Goal: Task Accomplishment & Management: Manage account settings

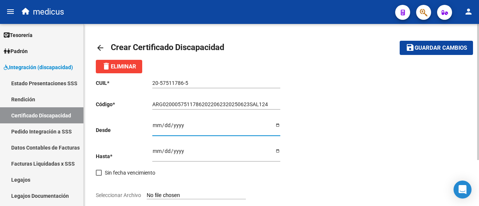
click at [278, 127] on input "Ingresar fec. Desde" at bounding box center [216, 127] width 128 height 11
click at [154, 125] on input "Ingresar fec. Desde" at bounding box center [216, 127] width 128 height 11
type input "[DATE]"
click at [156, 155] on input "Ingresar fec. Hasta" at bounding box center [216, 153] width 128 height 11
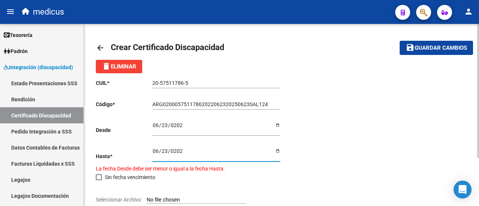
type input "[DATE]"
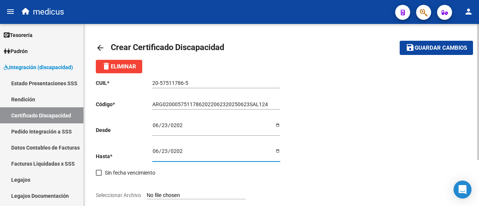
scroll to position [61, 0]
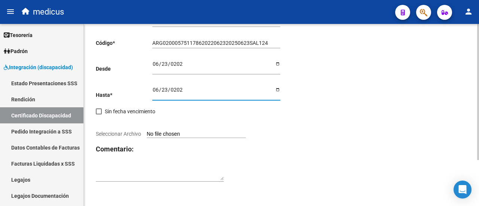
click at [147, 174] on textarea at bounding box center [160, 173] width 128 height 14
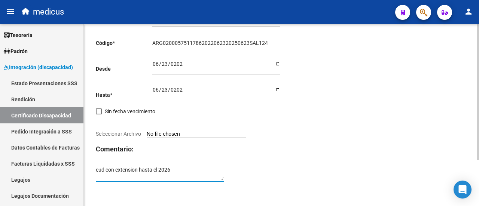
type textarea "cud con extension hasta el 2026"
click at [165, 133] on input "Seleccionar Archivo" at bounding box center [196, 134] width 99 height 7
type input "C:\fakepath\CUD 57511786.pdf"
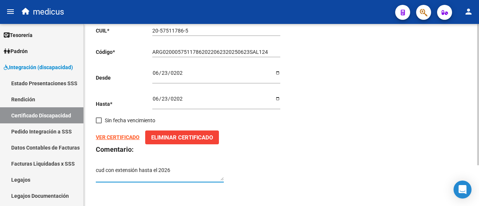
scroll to position [0, 0]
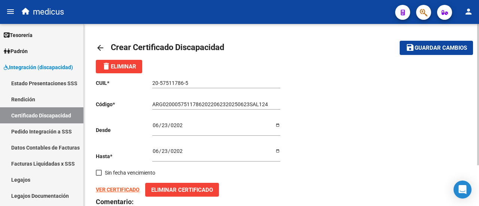
type textarea "cud con extensión hasta el 2026"
click at [429, 53] on button "save Guardar cambios" at bounding box center [436, 48] width 73 height 14
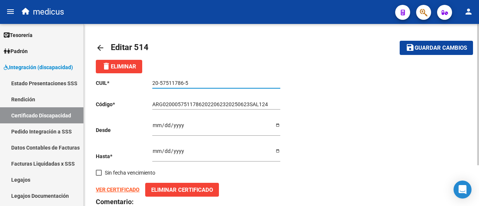
drag, startPoint x: 181, startPoint y: 85, endPoint x: 147, endPoint y: 85, distance: 33.3
click at [147, 85] on app-form-text-field "CUIL * 20-57511786-5 Ingresar el CUIL" at bounding box center [188, 83] width 185 height 6
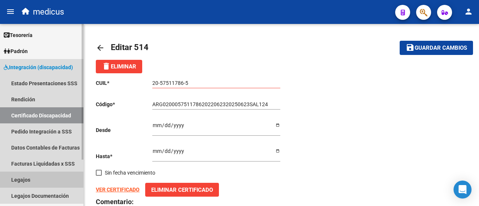
click at [6, 177] on link "Legajos" at bounding box center [41, 180] width 83 height 16
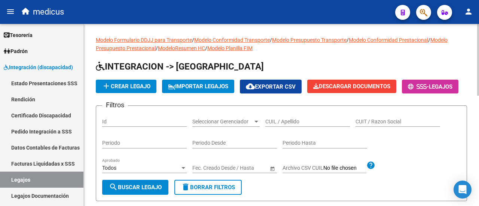
click at [297, 125] on input "CUIL / Apellido" at bounding box center [307, 122] width 85 height 6
paste input "20-57511786-5"
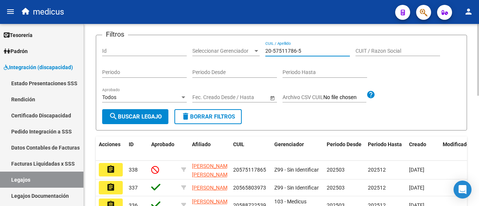
scroll to position [75, 0]
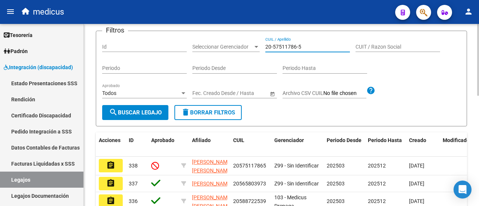
click at [274, 50] on input "20-57511786-5" at bounding box center [307, 47] width 85 height 6
click at [296, 50] on input "2057511786-5" at bounding box center [307, 47] width 85 height 6
type input "20575117865"
click at [157, 116] on span "search Buscar Legajo" at bounding box center [135, 112] width 53 height 7
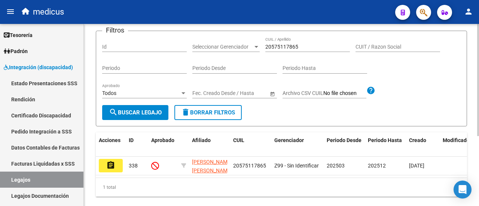
scroll to position [114, 0]
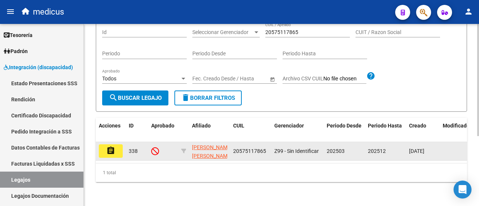
click at [114, 147] on mat-icon "assignment" at bounding box center [110, 150] width 9 height 9
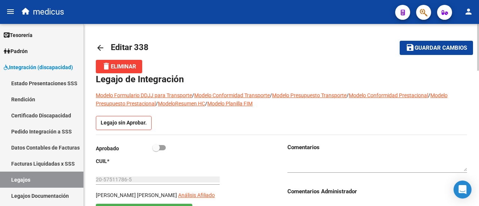
scroll to position [75, 0]
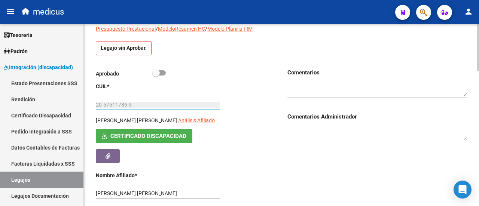
drag, startPoint x: 97, startPoint y: 106, endPoint x: 138, endPoint y: 104, distance: 41.9
click at [138, 104] on input "20-57511786-5" at bounding box center [158, 105] width 124 height 6
click at [268, 147] on div "[PERSON_NAME] [PERSON_NAME] Análisis Afiliado Certificado Discapacidad ARCA Pad…" at bounding box center [186, 139] width 180 height 46
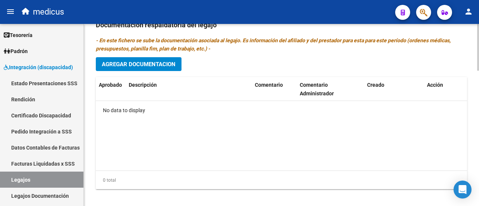
scroll to position [530, 0]
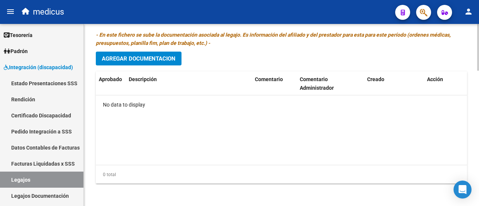
click at [150, 58] on span "Agregar Documentacion" at bounding box center [139, 58] width 74 height 7
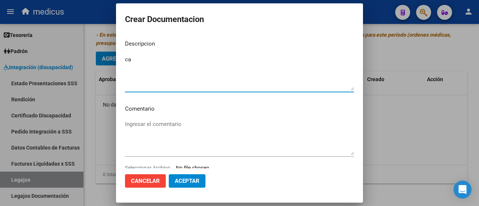
type textarea "c"
type textarea "se carga legajo para solicitud de prestaciones 2025"
click at [132, 123] on textarea "Ingresar el comentario" at bounding box center [239, 137] width 229 height 35
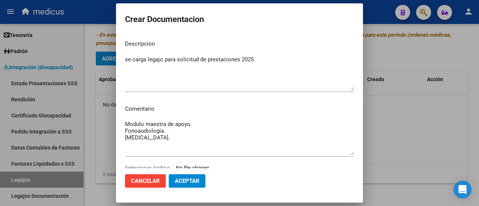
click at [187, 141] on textarea "Modulo maestra de apoyo. Fonoaudiología. [MEDICAL_DATA]." at bounding box center [239, 137] width 229 height 35
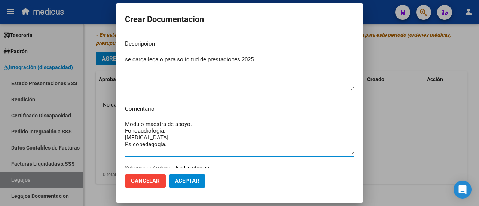
scroll to position [22, 0]
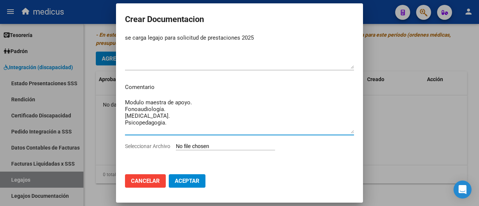
type textarea "Modulo maestra de apoyo. Fonoaudiología. [MEDICAL_DATA]. Psicopedagogia."
click at [207, 144] on input "Seleccionar Archivo" at bounding box center [225, 146] width 99 height 7
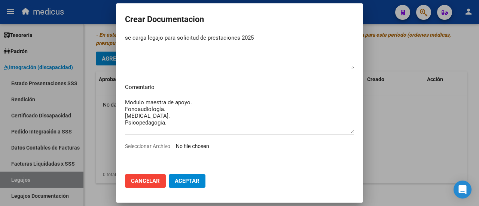
type input "C:\fakepath\[PERSON_NAME]-20575117865.pdf"
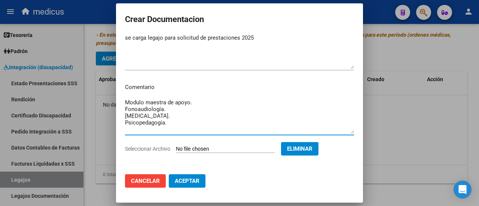
type textarea "Modulo maestra de apoyo. Fonoaudiología. [MEDICAL_DATA]. Psicopedagogía."
click at [192, 177] on button "Aceptar" at bounding box center [187, 180] width 37 height 13
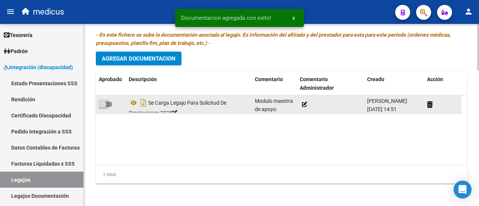
click at [109, 102] on span at bounding box center [105, 104] width 13 height 5
click at [103, 107] on input "checkbox" at bounding box center [102, 107] width 0 height 0
checkbox input "true"
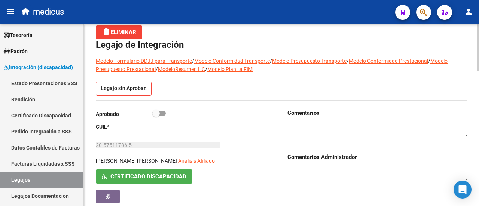
scroll to position [6, 0]
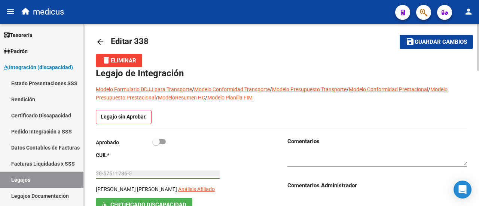
click at [164, 141] on span at bounding box center [158, 141] width 13 height 5
click at [156, 144] on input "checkbox" at bounding box center [156, 144] width 0 height 0
checkbox input "true"
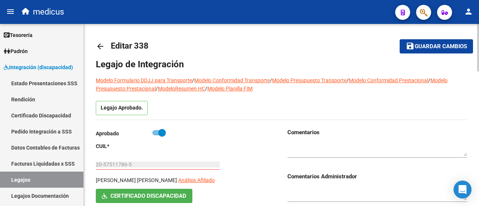
scroll to position [0, 0]
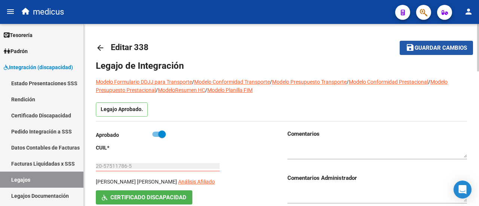
click at [453, 42] on button "save Guardar cambios" at bounding box center [436, 48] width 73 height 14
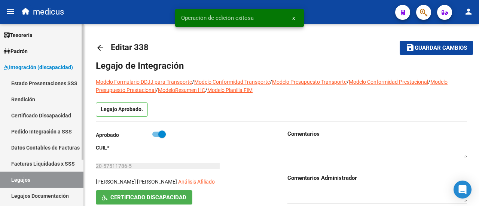
click at [16, 179] on link "Legajos" at bounding box center [41, 180] width 83 height 16
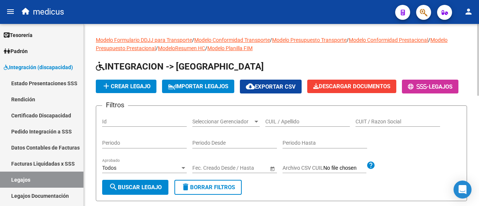
click at [286, 127] on div "CUIL / Apellido" at bounding box center [307, 119] width 85 height 15
paste input "20588722539"
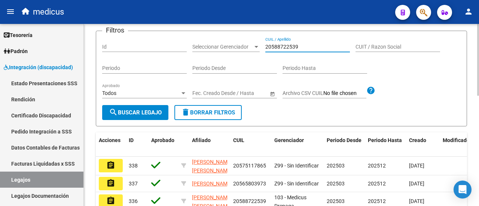
type input "20588722539"
click at [156, 116] on span "search Buscar Legajo" at bounding box center [135, 112] width 53 height 7
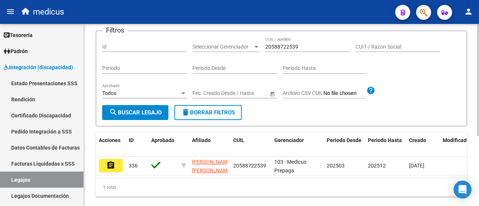
click at [225, 116] on span "delete Borrar Filtros" at bounding box center [208, 112] width 54 height 7
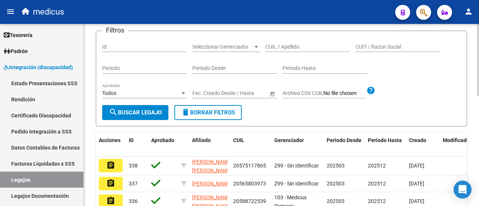
click at [289, 50] on input "CUIL / Apellido" at bounding box center [307, 47] width 85 height 6
paste input "20557575236"
type input "20557575236"
click at [135, 120] on button "search Buscar Legajo" at bounding box center [135, 112] width 66 height 15
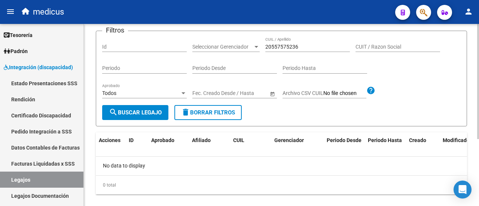
scroll to position [0, 0]
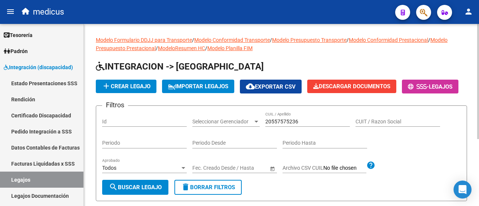
click at [119, 85] on span "add Crear Legajo" at bounding box center [126, 86] width 49 height 7
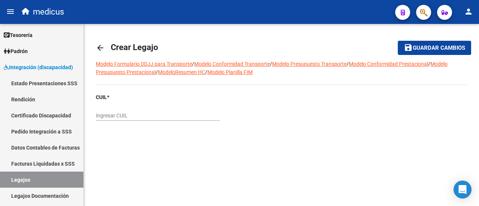
click at [115, 119] on input "Ingresar CUIL" at bounding box center [158, 116] width 124 height 6
paste input "20-55757523-6"
type input "20-55757523-6"
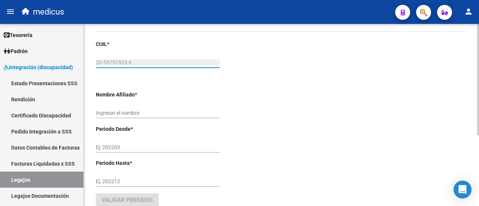
scroll to position [75, 0]
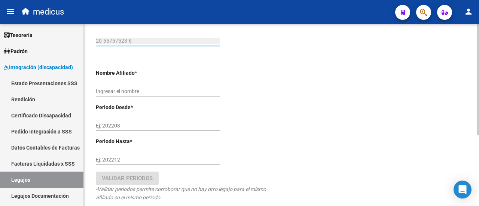
type input "[PERSON_NAME]"
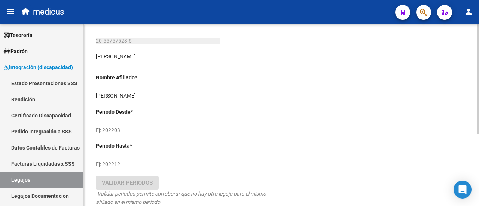
type input "20-55757523-6"
click at [123, 128] on input "Ej: 202203" at bounding box center [158, 130] width 124 height 6
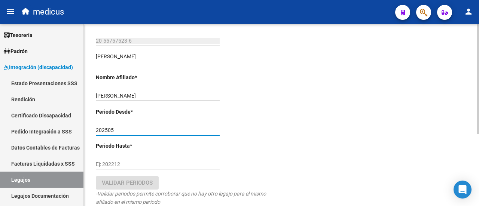
type input "202505"
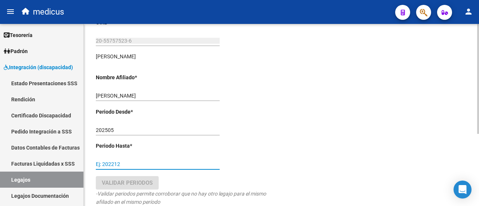
click at [118, 164] on input "Ej: 202212" at bounding box center [158, 164] width 124 height 6
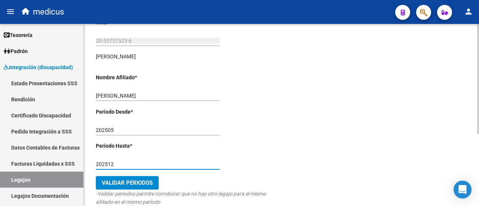
type input "202512"
click at [117, 184] on span "Validar Periodos" at bounding box center [127, 183] width 51 height 7
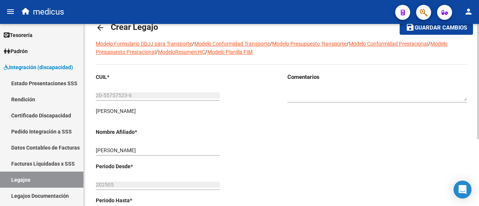
scroll to position [0, 0]
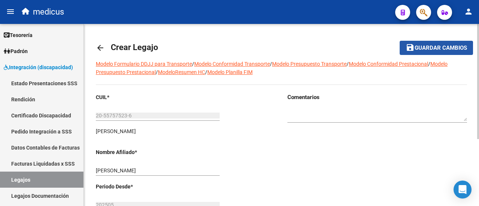
click at [428, 50] on span "Guardar cambios" at bounding box center [441, 48] width 52 height 7
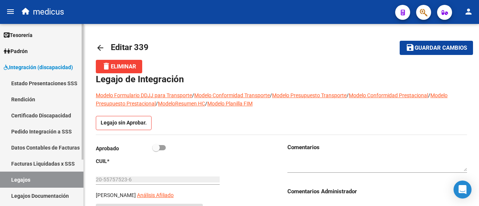
click at [23, 180] on link "Legajos" at bounding box center [41, 180] width 83 height 16
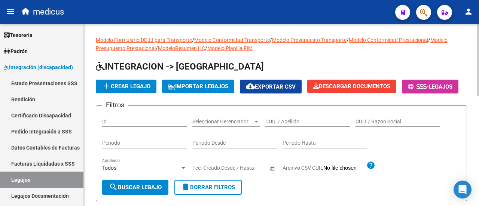
click at [296, 125] on input "CUIL / Apellido" at bounding box center [307, 122] width 85 height 6
paste input "20557575236"
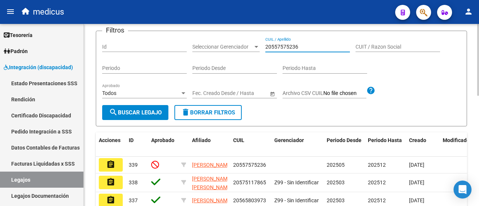
type input "20557575236"
click at [148, 116] on span "search Buscar Legajo" at bounding box center [135, 112] width 53 height 7
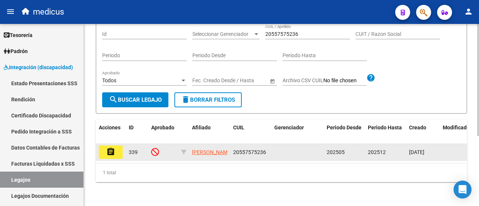
scroll to position [76, 0]
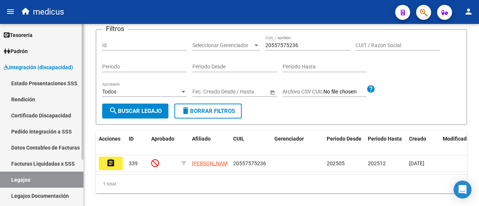
click at [21, 117] on link "Certificado Discapacidad" at bounding box center [41, 115] width 83 height 16
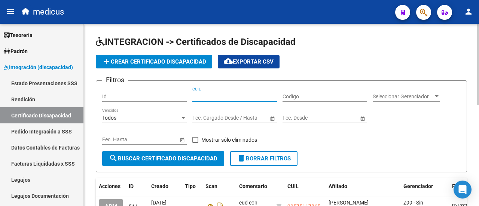
click at [230, 95] on input "CUIL" at bounding box center [234, 97] width 85 height 6
paste input "20-55757523-6"
type input "20-55757523-6"
click at [213, 162] on button "search Buscar Certificado Discapacidad" at bounding box center [163, 158] width 122 height 15
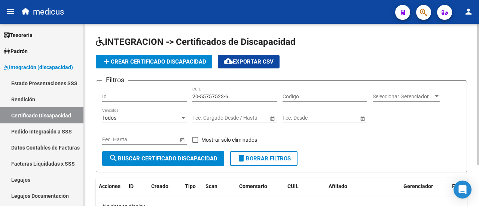
click at [133, 56] on button "add Crear Certificado Discapacidad" at bounding box center [154, 61] width 116 height 13
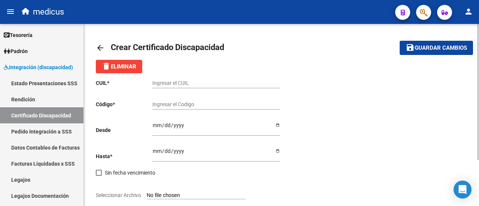
click at [162, 77] on div "Ingresar el CUIL" at bounding box center [216, 80] width 128 height 15
click at [169, 83] on input "Ingresar el CUIL" at bounding box center [216, 83] width 128 height 6
paste input "20-55757523-6"
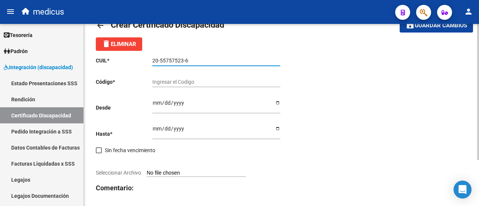
scroll to position [37, 0]
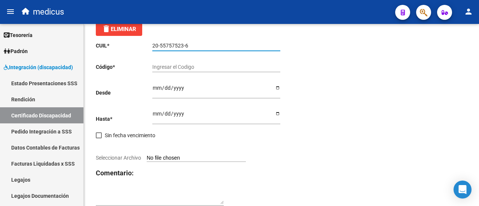
type input "20-55757523-6"
drag, startPoint x: 160, startPoint y: 45, endPoint x: 183, endPoint y: 43, distance: 23.2
click at [183, 43] on input "20-55757523-6" at bounding box center [216, 46] width 128 height 6
click at [213, 63] on div "Ingresar el Codigo" at bounding box center [216, 64] width 128 height 15
click at [169, 46] on input "20-55757523-6" at bounding box center [216, 46] width 128 height 6
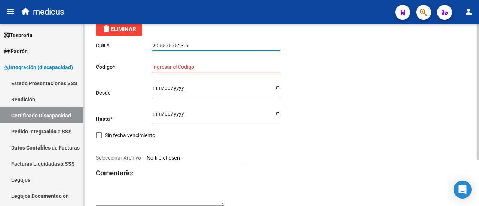
click at [169, 46] on input "20-55757523-6" at bounding box center [216, 46] width 128 height 6
click at [186, 70] on input "Ingresar el Codigo" at bounding box center [216, 67] width 128 height 6
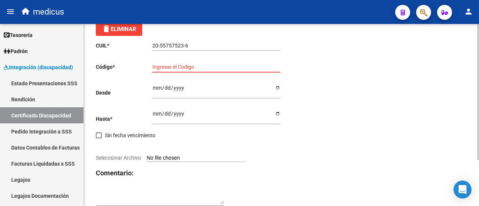
scroll to position [0, 0]
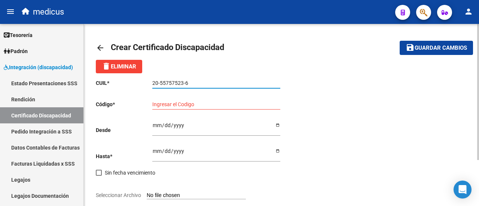
drag, startPoint x: 160, startPoint y: 83, endPoint x: 183, endPoint y: 82, distance: 23.2
click at [183, 82] on input "20-55757523-6" at bounding box center [216, 83] width 128 height 6
click at [256, 62] on div "delete Eliminar" at bounding box center [281, 66] width 371 height 13
click at [182, 102] on input "Ingresar el Codigo" at bounding box center [216, 104] width 128 height 6
paste input "ARG-02-00055757523-20200428-20260428-CBA-536"
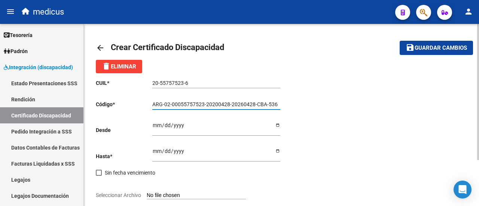
click at [164, 104] on input "ARG-02-00055757523-20200428-20260428-CBA-536" at bounding box center [216, 104] width 128 height 6
click at [170, 104] on input "ARG02-00055757523-20200428-20260428-CBA-536" at bounding box center [216, 104] width 128 height 6
click at [203, 104] on input "ARG0200055757523-20200428-20260428-CBA-536" at bounding box center [216, 104] width 128 height 6
click at [227, 104] on input "ARG020005575752320200428-20260428-CBA-536" at bounding box center [216, 104] width 128 height 6
click at [250, 103] on input "ARG02000557575232020042820260428-CBA-536" at bounding box center [216, 104] width 128 height 6
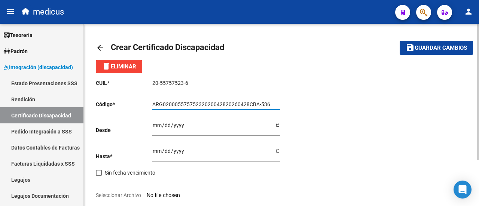
click at [257, 102] on input "ARG02000557575232020042820260428CBA-536" at bounding box center [216, 104] width 128 height 6
click at [260, 103] on input "ARG02000557575232020042820260428CBA-536" at bounding box center [216, 104] width 128 height 6
type input "ARG02000557575232020042820260428CBA536"
click at [156, 125] on input "Ingresar fec. Desde" at bounding box center [216, 127] width 128 height 11
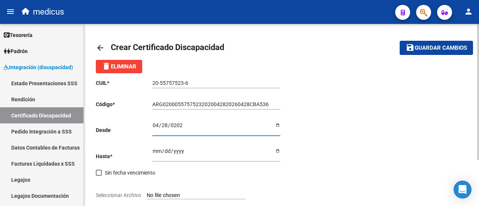
type input "[DATE]"
click at [159, 149] on input "Ingresar fec. Hasta" at bounding box center [216, 153] width 128 height 11
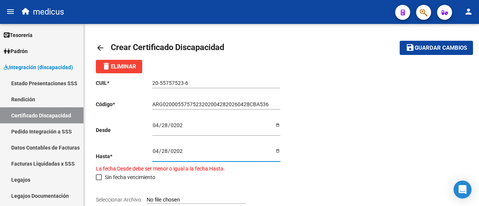
type input "[DATE]"
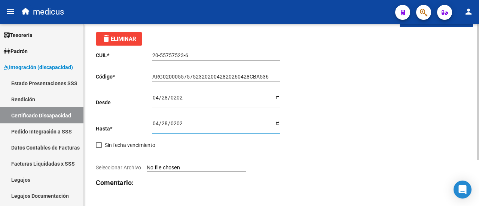
scroll to position [61, 0]
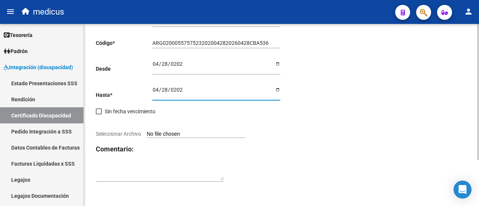
click at [186, 132] on input "Seleccionar Archivo" at bounding box center [196, 134] width 99 height 7
type input "C:\fakepath\CUD 55757523 prorroga.pdf"
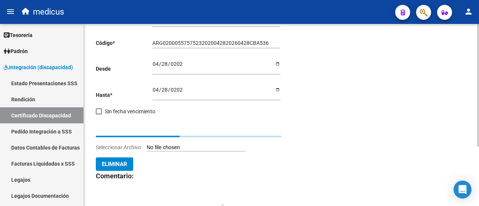
scroll to position [52, 0]
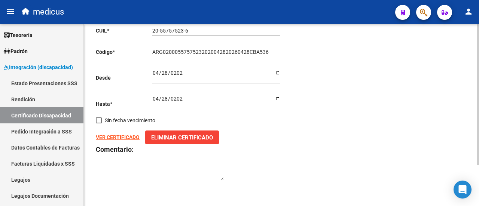
click at [136, 179] on textarea at bounding box center [160, 174] width 128 height 14
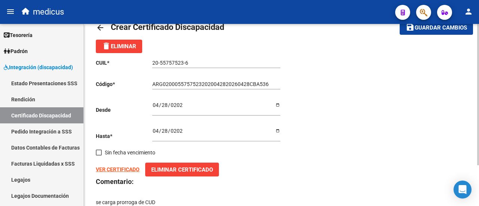
scroll to position [0, 0]
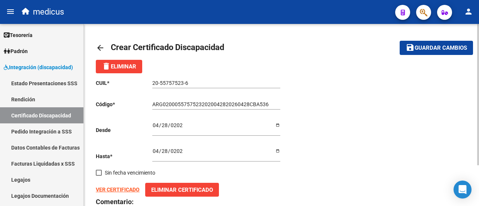
type textarea "se carga prorroga de CUD"
click at [418, 53] on button "save Guardar cambios" at bounding box center [436, 48] width 73 height 14
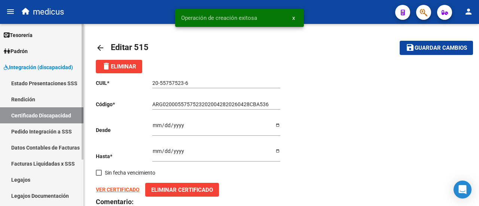
click at [35, 174] on link "Legajos" at bounding box center [41, 180] width 83 height 16
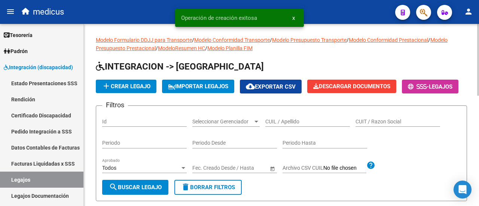
click at [296, 125] on input "CUIL / Apellido" at bounding box center [307, 122] width 85 height 6
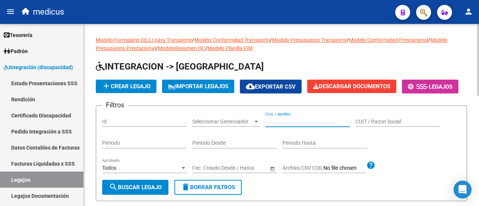
click at [278, 125] on input "CUIL / Apellido" at bounding box center [307, 122] width 85 height 6
paste input "20557575236"
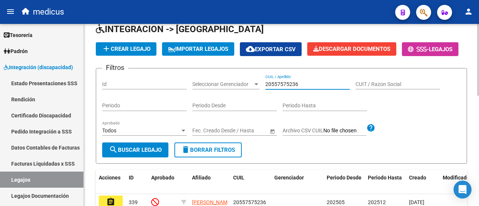
scroll to position [75, 0]
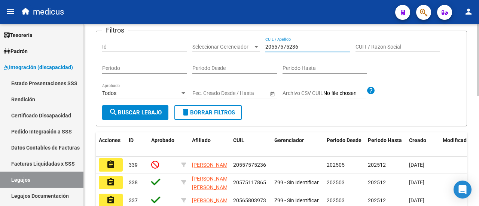
type input "20557575236"
click at [150, 116] on span "search Buscar Legajo" at bounding box center [135, 112] width 53 height 7
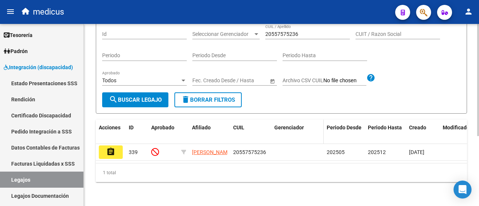
scroll to position [114, 0]
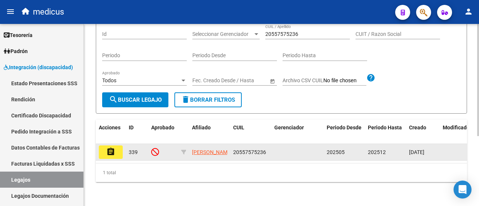
click at [115, 148] on mat-icon "assignment" at bounding box center [110, 151] width 9 height 9
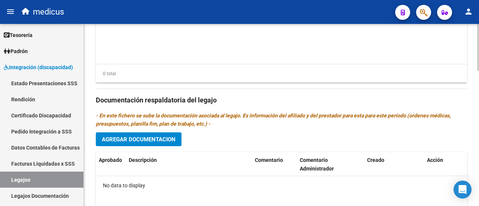
scroll to position [524, 0]
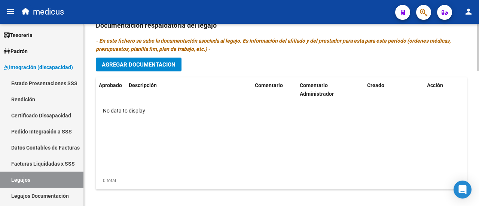
click at [140, 63] on span "Agregar Documentacion" at bounding box center [139, 64] width 74 height 7
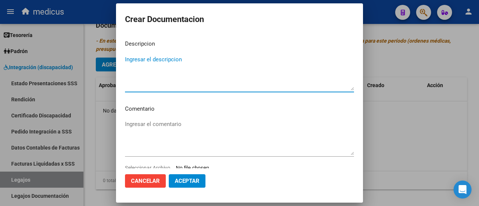
click at [176, 85] on textarea "Ingresar el descripcion" at bounding box center [239, 72] width 229 height 35
type textarea "se ingresa legajo 2025 para solicitud de prestaciones."
click at [164, 126] on textarea "Ingresar el comentario" at bounding box center [239, 137] width 229 height 35
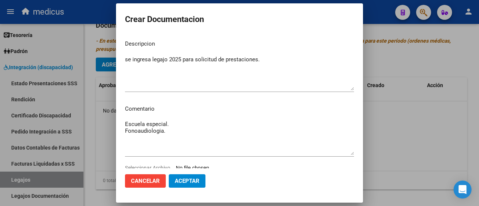
click at [177, 136] on textarea "Escuela especial. Fonoaudiologia." at bounding box center [239, 137] width 229 height 35
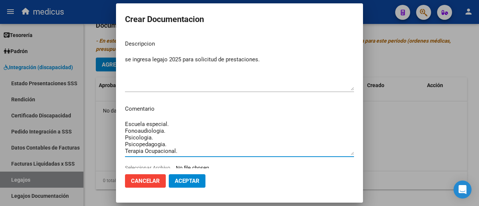
drag, startPoint x: 135, startPoint y: 149, endPoint x: 131, endPoint y: 145, distance: 5.3
drag, startPoint x: 148, startPoint y: 135, endPoint x: 133, endPoint y: 133, distance: 15.1
click at [133, 133] on textarea "Escuela especial. Fonoaudiologia. Psicología. Psicopedagogía. Terapia Ocupacion…" at bounding box center [239, 137] width 229 height 35
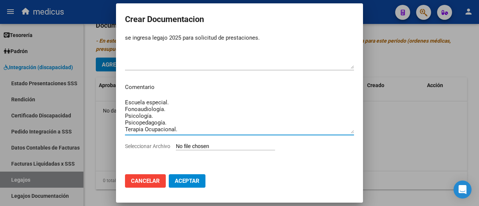
type textarea "Escuela especial. Fonoaudiología. Psicología. Psicopedagogía. Terapia Ocupacion…"
click at [224, 145] on input "Seleccionar Archivo" at bounding box center [225, 146] width 99 height 7
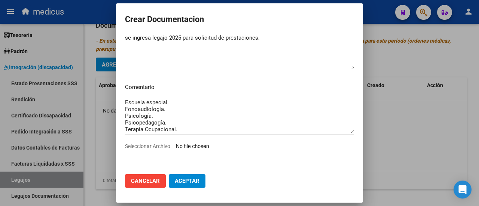
type input "C:\fakepath\[PERSON_NAME]-20557575236.pdf"
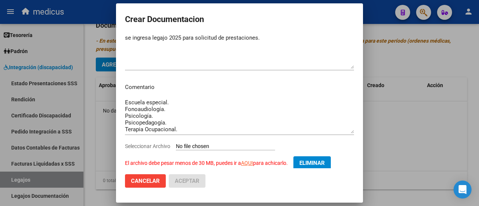
click at [158, 179] on span "Cancelar" at bounding box center [145, 181] width 29 height 7
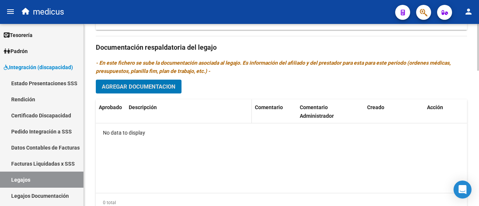
scroll to position [492, 0]
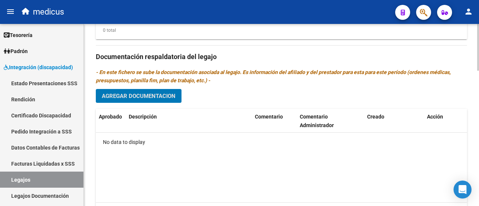
click at [162, 94] on span "Agregar Documentacion" at bounding box center [139, 96] width 74 height 7
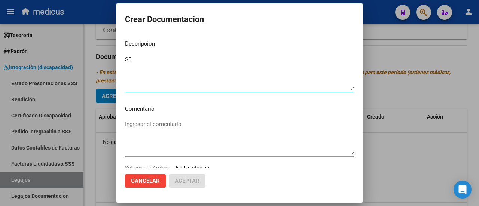
type textarea "S"
type textarea "a"
type textarea "se ingresa legajo 2025 para solicitud de prestaciones."
click at [165, 124] on textarea "Ingresar el comentario" at bounding box center [239, 137] width 229 height 35
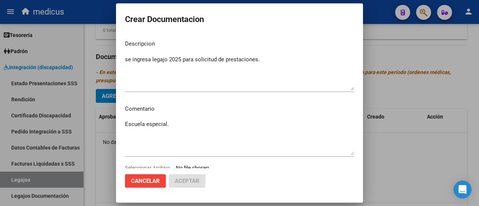
click at [173, 122] on textarea "Escuela especial." at bounding box center [239, 137] width 229 height 35
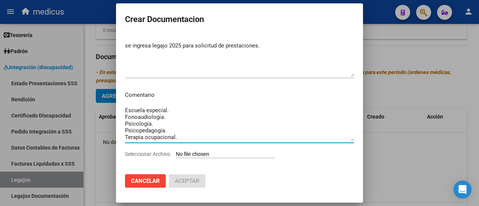
scroll to position [22, 0]
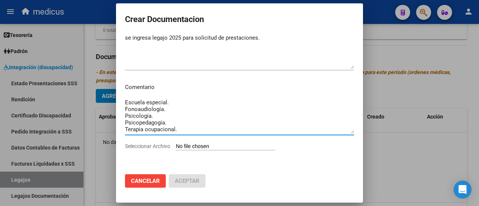
type textarea "Escuela especial. Fonoaudiología. Psicología. Psicopedagogía. Terapia ocupacion…"
click at [202, 145] on input "Seleccionar Archivo" at bounding box center [225, 146] width 99 height 7
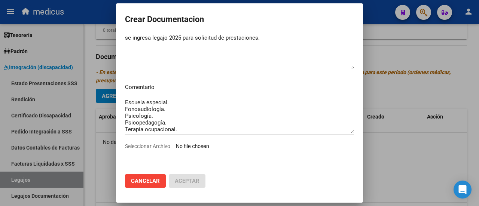
type input "C:\fakepath\[PERSON_NAME]-20557575236.pdf"
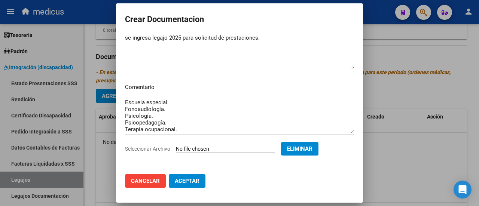
click at [189, 183] on span "Aceptar" at bounding box center [187, 181] width 25 height 7
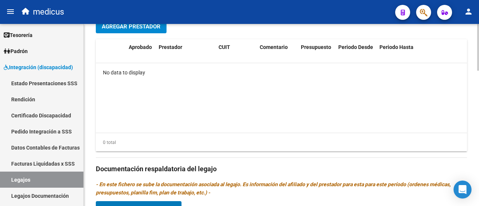
scroll to position [530, 0]
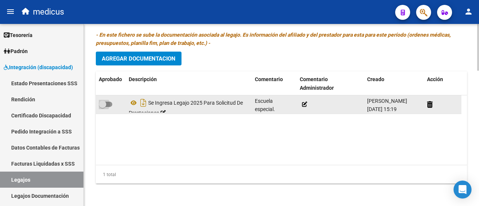
click at [110, 105] on span at bounding box center [105, 104] width 13 height 5
click at [103, 107] on input "checkbox" at bounding box center [102, 107] width 0 height 0
checkbox input "true"
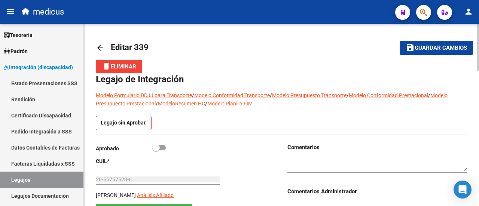
scroll to position [0, 0]
click at [164, 150] on span at bounding box center [158, 147] width 13 height 5
click at [156, 150] on input "checkbox" at bounding box center [156, 150] width 0 height 0
checkbox input "true"
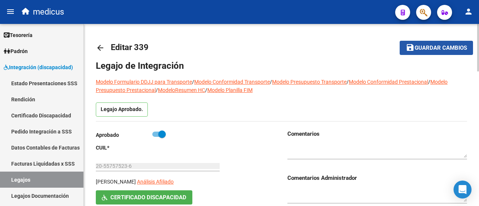
click at [444, 45] on span "Guardar cambios" at bounding box center [441, 48] width 52 height 7
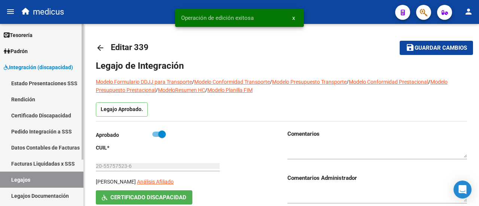
click at [37, 179] on link "Legajos" at bounding box center [41, 180] width 83 height 16
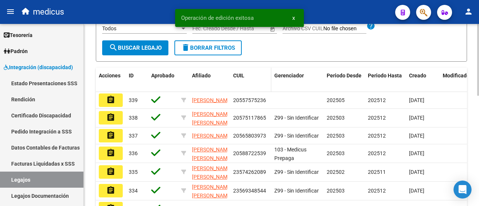
scroll to position [112, 0]
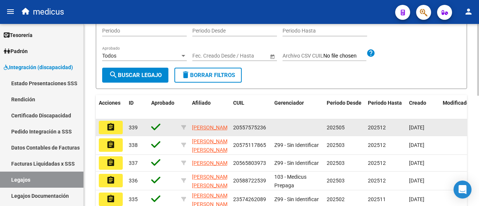
click at [114, 132] on mat-icon "assignment" at bounding box center [110, 127] width 9 height 9
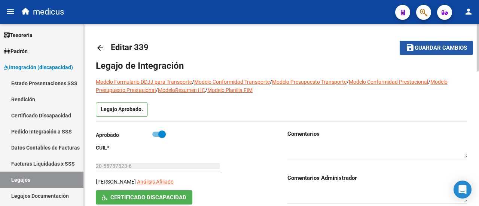
click at [450, 49] on span "Guardar cambios" at bounding box center [441, 48] width 52 height 7
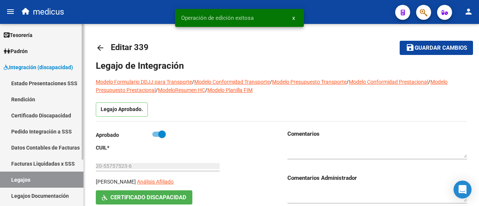
click at [40, 178] on link "Legajos" at bounding box center [41, 180] width 83 height 16
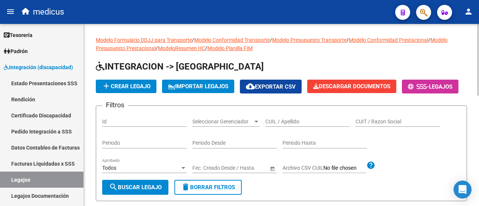
click at [266, 125] on input "CUIL / Apellido" at bounding box center [307, 122] width 85 height 6
paste input "27560402290"
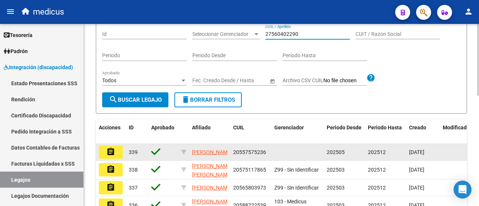
scroll to position [112, 0]
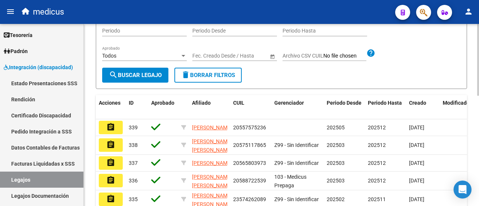
type input "27560402290"
click at [143, 79] on span "search Buscar Legajo" at bounding box center [135, 75] width 53 height 7
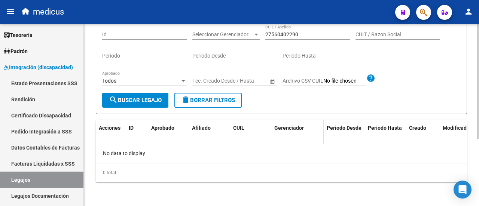
scroll to position [31, 0]
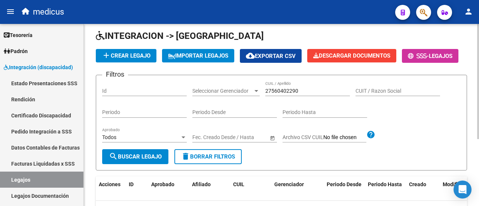
click at [134, 57] on span "add Crear Legajo" at bounding box center [126, 55] width 49 height 7
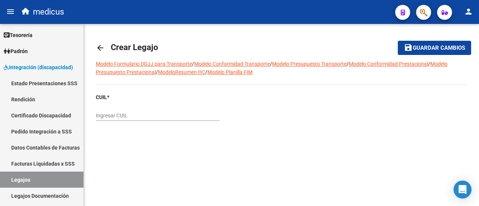
click at [167, 116] on input "Ingresar CUIL" at bounding box center [158, 116] width 124 height 6
paste input "27-56040229-0"
type input "27-56040229-0"
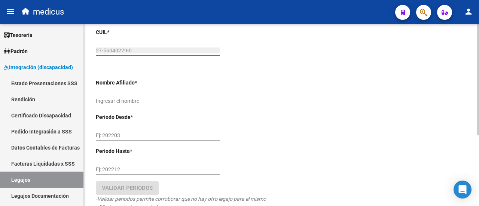
scroll to position [75, 0]
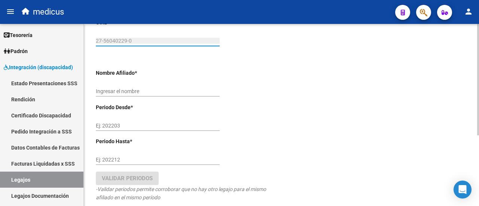
type input "[PERSON_NAME] [PERSON_NAME]"
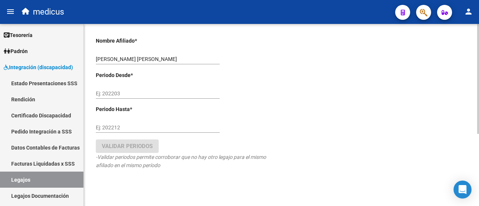
scroll to position [112, 0]
type input "27-56040229-0"
click at [121, 90] on input "Ej: 202203" at bounding box center [158, 93] width 124 height 6
type input "202504"
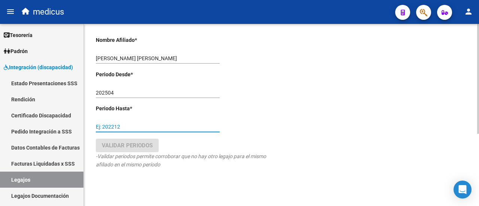
click at [120, 128] on input "Ej: 202212" at bounding box center [158, 127] width 124 height 6
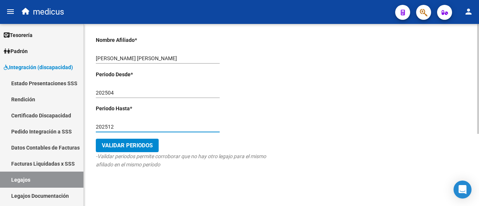
type input "202512"
click at [149, 146] on span "Validar Periodos" at bounding box center [127, 145] width 51 height 7
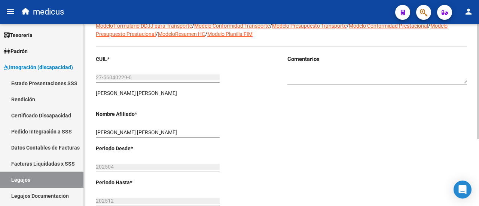
scroll to position [0, 0]
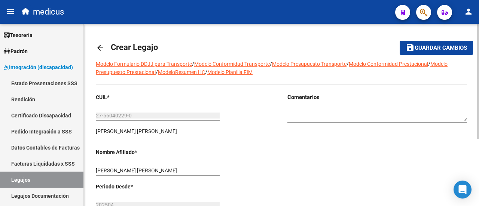
click at [439, 45] on span "Guardar cambios" at bounding box center [441, 48] width 52 height 7
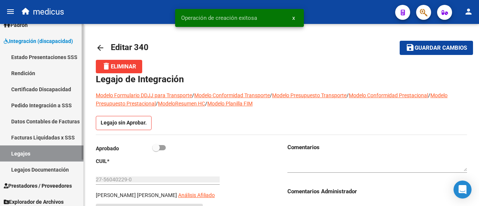
scroll to position [37, 0]
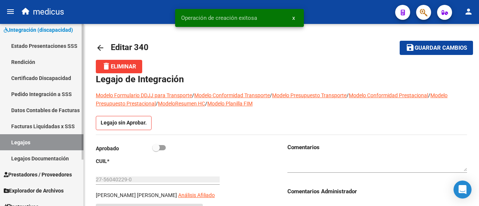
click at [37, 80] on link "Certificado Discapacidad" at bounding box center [41, 78] width 83 height 16
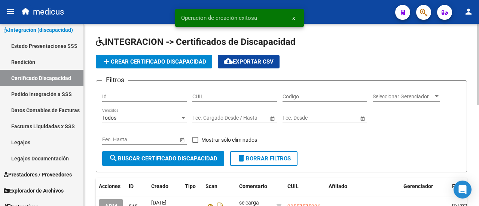
click at [256, 99] on input "CUIL" at bounding box center [234, 97] width 85 height 6
paste input "27-56040229-0"
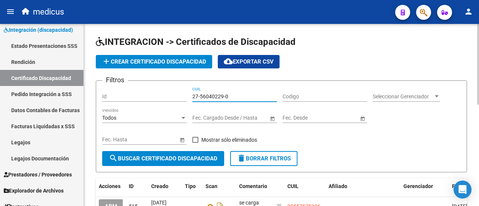
type input "27-56040229-0"
click at [185, 154] on button "search Buscar Certificado Discapacidad" at bounding box center [163, 158] width 122 height 15
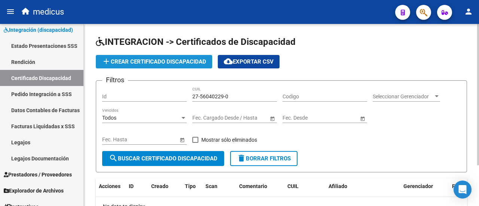
click at [194, 60] on span "add Crear Certificado Discapacidad" at bounding box center [154, 61] width 104 height 7
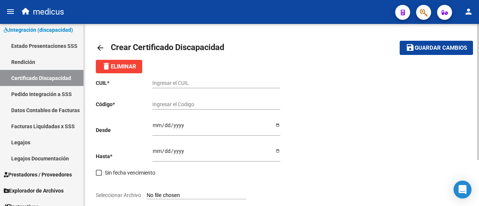
click at [186, 85] on input "Ingresar el CUIL" at bounding box center [216, 83] width 128 height 6
paste input "27-56040229-0"
drag, startPoint x: 160, startPoint y: 83, endPoint x: 183, endPoint y: 80, distance: 23.4
click at [183, 80] on input "27-56040229-0" at bounding box center [216, 83] width 128 height 6
type input "27-56040229-0"
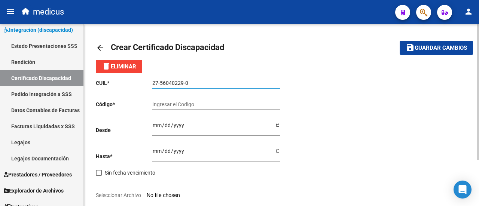
click at [188, 107] on input "Ingresar el Codigo" at bounding box center [216, 104] width 128 height 6
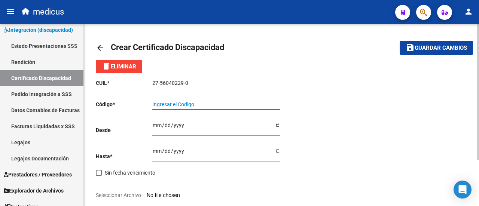
paste input "ARG-01 -00056040229-20220121 -20270121 -BS -415"
click at [165, 103] on input "ARG-01 -00056040229-20220121 -20270121 -BS -415" at bounding box center [216, 104] width 128 height 6
click at [171, 103] on input "ARG01 -00056040229-20220121 -20270121 -BS -415" at bounding box center [216, 104] width 128 height 6
click at [203, 102] on input "ARG0100056040229-20220121 -20270121 -BS -415" at bounding box center [216, 104] width 128 height 6
click at [227, 104] on input "ARG010005604022920220121 -20270121 -BS -415" at bounding box center [216, 104] width 128 height 6
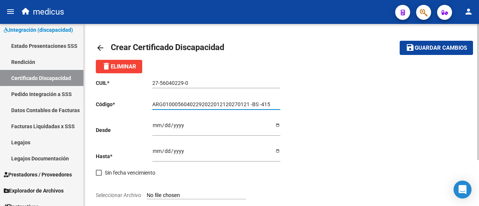
click at [251, 105] on input "ARG01000560402292022012120270121 -BS -415" at bounding box center [216, 104] width 128 height 6
click at [257, 104] on input "ARG01000560402292022012120270121BS -415" at bounding box center [216, 104] width 128 height 6
type input "ARG01000560402292022012120270121BS415"
click at [156, 126] on input "Ingresar fec. Desde" at bounding box center [216, 127] width 128 height 11
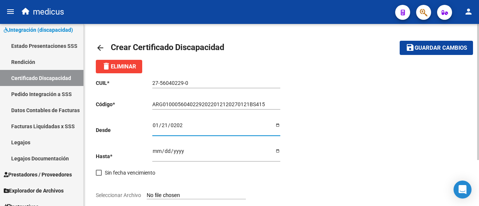
type input "[DATE]"
click at [156, 155] on input "Ingresar fec. Hasta" at bounding box center [216, 153] width 128 height 11
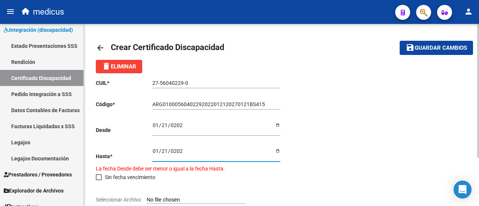
type input "[DATE]"
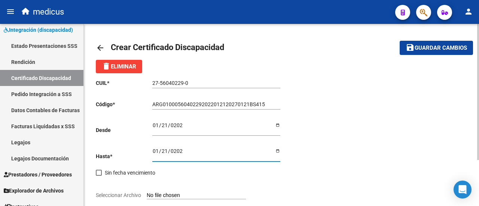
scroll to position [61, 0]
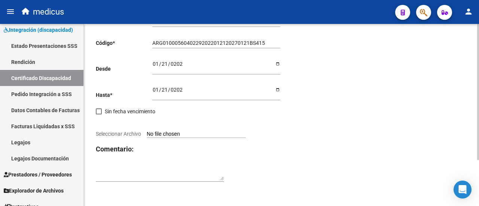
click at [184, 132] on input "Seleccionar Archivo" at bounding box center [196, 134] width 99 height 7
click at [176, 131] on input "Seleccionar Archivo" at bounding box center [196, 134] width 99 height 7
type input "C:\fakepath\CUD 56040229.pdf"
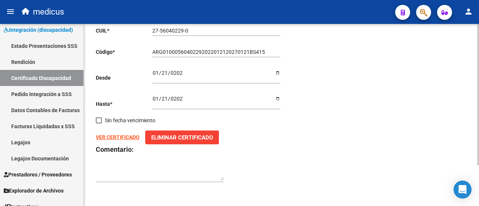
scroll to position [0, 0]
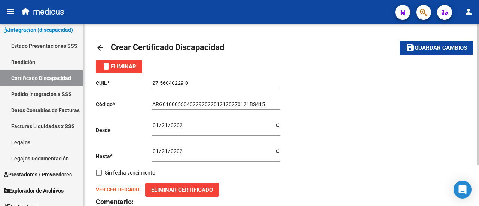
click at [436, 48] on span "Guardar cambios" at bounding box center [441, 48] width 52 height 7
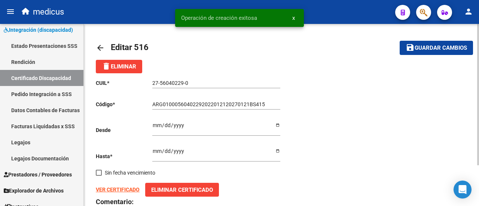
scroll to position [52, 0]
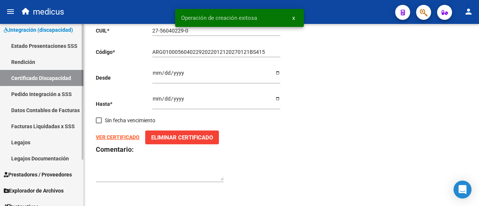
click at [26, 139] on link "Legajos" at bounding box center [41, 142] width 83 height 16
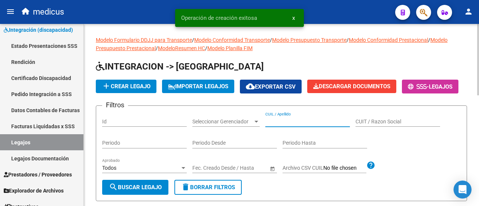
click at [281, 125] on input "CUIL / Apellido" at bounding box center [307, 122] width 85 height 6
paste input "ARG-01 -00056040229-20220121 -20270121 -BS -415"
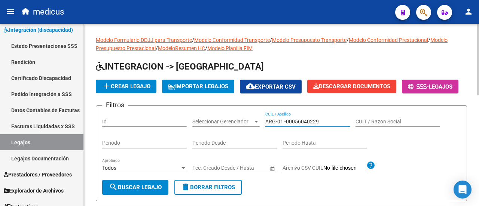
click at [294, 125] on input "ARG-01 -00056040229" at bounding box center [307, 122] width 85 height 6
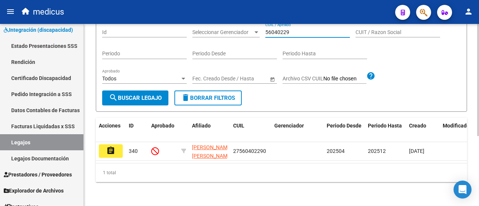
scroll to position [112, 0]
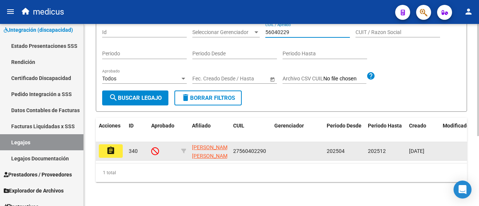
type input "56040229"
click at [116, 146] on button "assignment" at bounding box center [111, 150] width 24 height 13
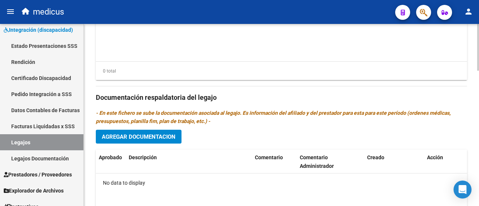
scroll to position [487, 0]
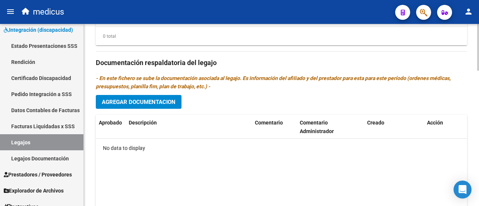
click at [165, 105] on button "Agregar Documentacion" at bounding box center [139, 102] width 86 height 14
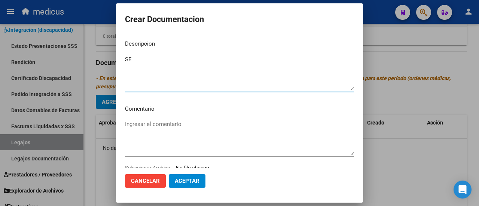
type textarea "S"
type textarea "se ingresa legajo 2025 con solicitud de prestaciones."
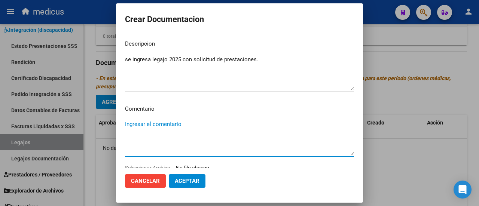
click at [168, 121] on textarea "Ingresar el comentario" at bounding box center [239, 137] width 229 height 35
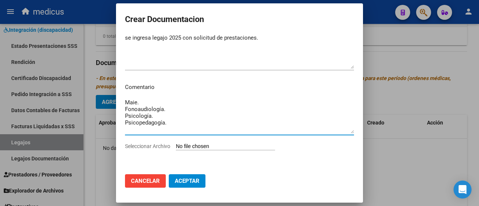
type textarea "Maie. Fonoaudiología. Psicología. Psicopedagogía."
click at [205, 145] on input "Seleccionar Archivo" at bounding box center [225, 146] width 99 height 7
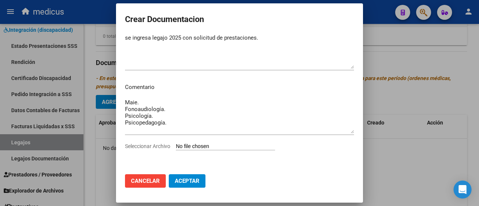
type input "C:\fakepath\[PERSON_NAME] [PERSON_NAME]-27560402290.pdf"
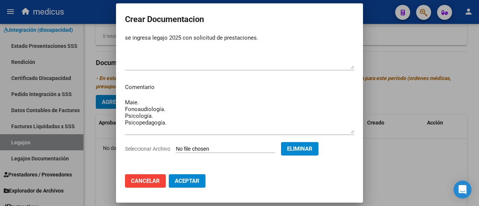
click at [187, 178] on span "Aceptar" at bounding box center [187, 181] width 25 height 7
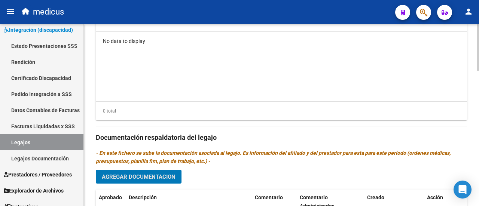
scroll to position [524, 0]
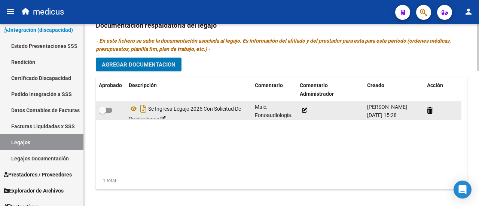
click at [110, 112] on label at bounding box center [105, 110] width 13 height 9
click at [103, 113] on input "checkbox" at bounding box center [102, 113] width 0 height 0
checkbox input "true"
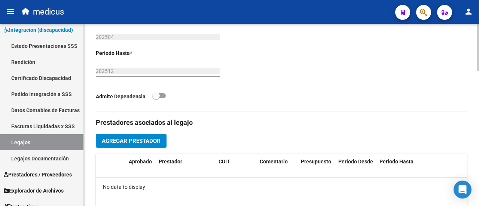
scroll to position [225, 0]
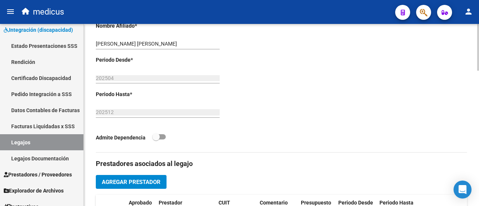
click at [162, 138] on span at bounding box center [158, 136] width 13 height 5
click at [156, 140] on input "checkbox" at bounding box center [156, 140] width 0 height 0
click at [162, 138] on span at bounding box center [161, 136] width 7 height 7
click at [156, 140] on input "checkbox" at bounding box center [156, 140] width 0 height 0
checkbox input "false"
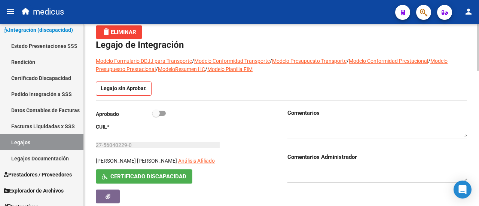
scroll to position [0, 0]
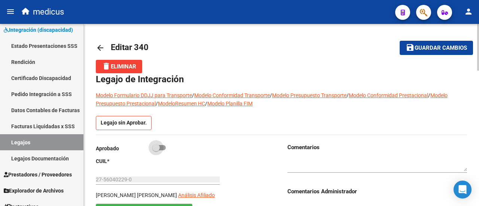
click at [163, 149] on span at bounding box center [158, 147] width 13 height 5
click at [156, 150] on input "checkbox" at bounding box center [156, 150] width 0 height 0
checkbox input "true"
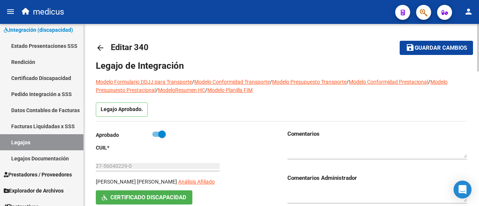
click at [421, 52] on button "save Guardar cambios" at bounding box center [436, 48] width 73 height 14
click at [441, 47] on span "Guardar cambios" at bounding box center [441, 48] width 52 height 7
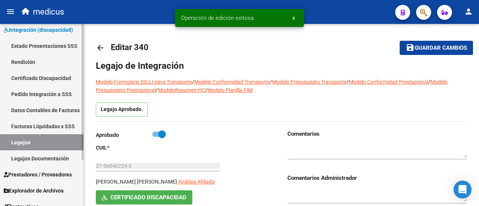
click at [31, 140] on link "Legajos" at bounding box center [41, 142] width 83 height 16
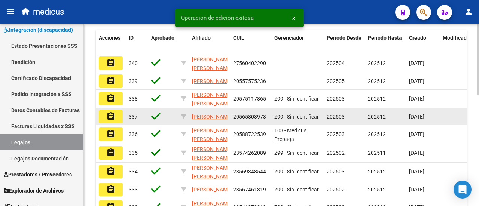
scroll to position [187, 0]
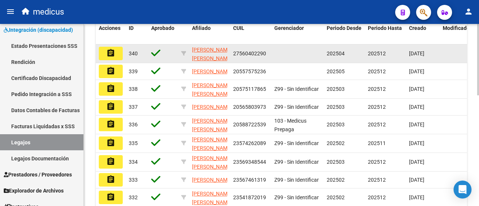
click at [115, 60] on button "assignment" at bounding box center [111, 53] width 24 height 13
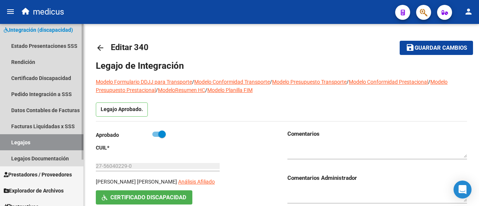
click at [22, 140] on link "Legajos" at bounding box center [41, 142] width 83 height 16
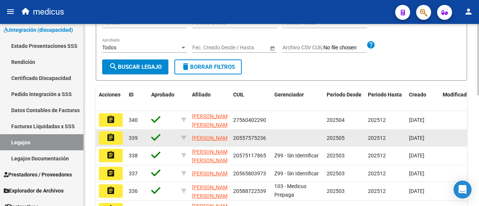
scroll to position [132, 0]
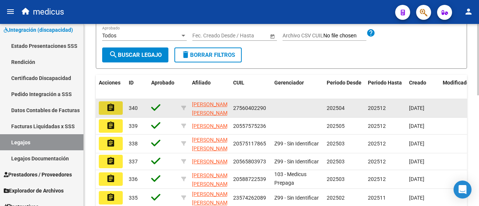
click at [112, 112] on mat-icon "assignment" at bounding box center [110, 107] width 9 height 9
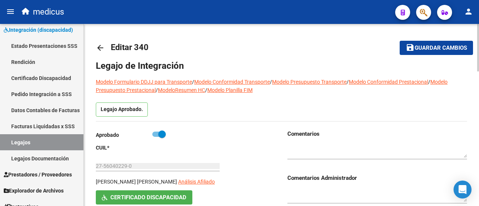
click at [103, 46] on mat-icon "arrow_back" at bounding box center [100, 47] width 9 height 9
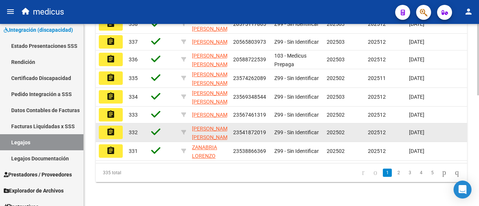
scroll to position [282, 0]
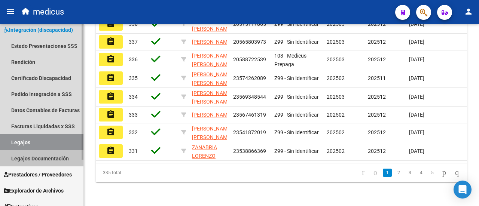
click at [43, 161] on link "Legajos Documentación" at bounding box center [41, 158] width 83 height 16
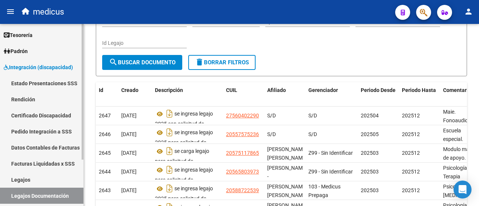
click at [22, 180] on link "Legajos" at bounding box center [41, 180] width 83 height 16
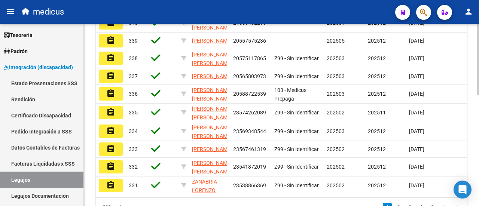
scroll to position [207, 0]
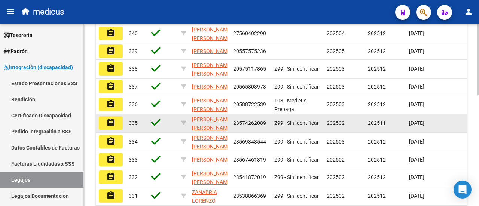
drag, startPoint x: 234, startPoint y: 146, endPoint x: 267, endPoint y: 142, distance: 32.9
click at [267, 128] on div "23574262089" at bounding box center [250, 123] width 35 height 9
copy span "23574262089"
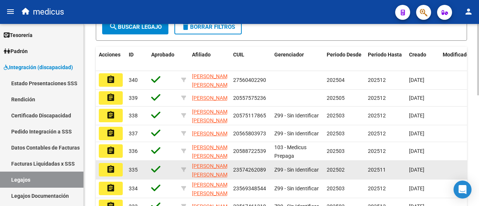
scroll to position [150, 0]
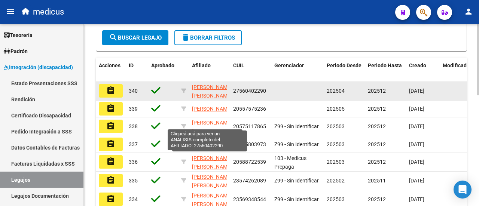
click at [193, 99] on span "[PERSON_NAME] [PERSON_NAME]" at bounding box center [212, 91] width 40 height 15
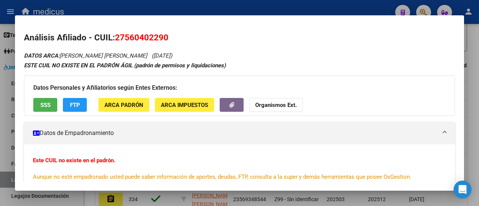
click at [329, 6] on div at bounding box center [239, 103] width 479 height 206
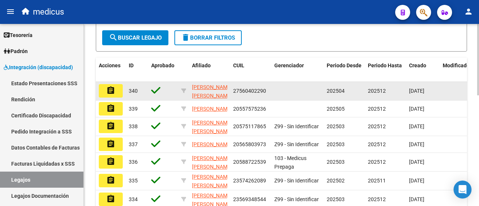
click at [115, 95] on mat-icon "assignment" at bounding box center [110, 90] width 9 height 9
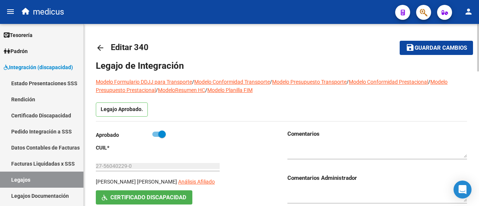
click at [433, 50] on span "Guardar cambios" at bounding box center [441, 48] width 52 height 7
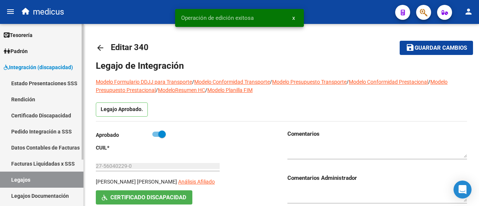
click at [26, 177] on link "Legajos" at bounding box center [41, 180] width 83 height 16
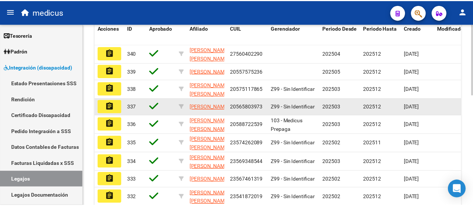
scroll to position [282, 0]
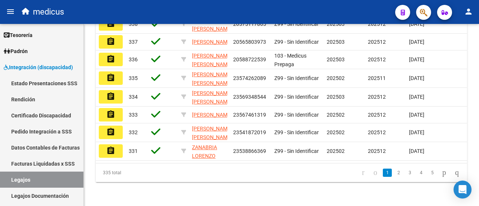
click at [469, 16] on button "person" at bounding box center [468, 11] width 15 height 15
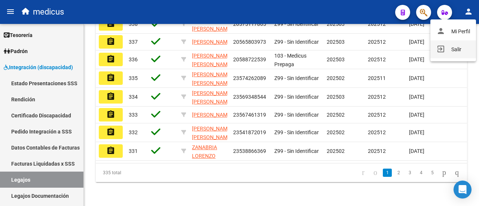
click at [456, 53] on button "exit_to_app Salir" at bounding box center [453, 49] width 46 height 18
